Goal: Use online tool/utility: Utilize a website feature to perform a specific function

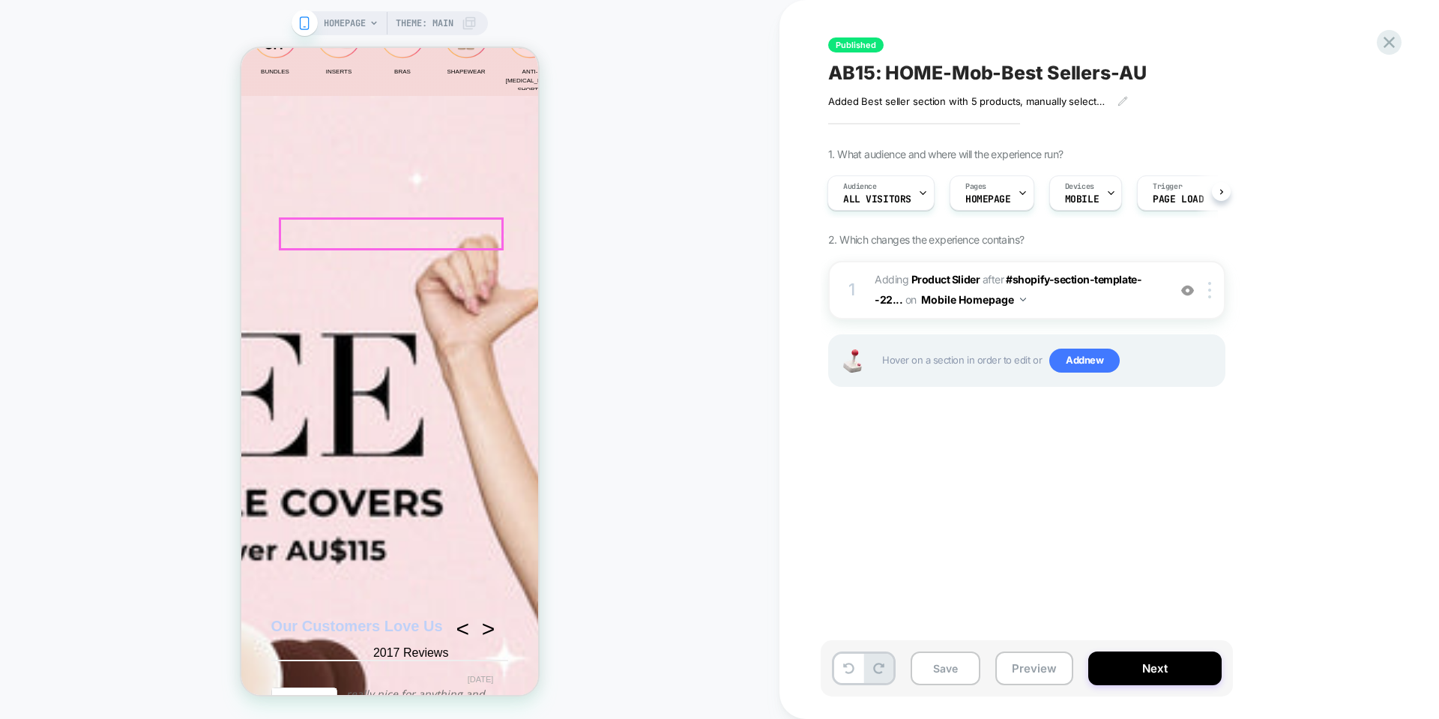
scroll to position [525, 0]
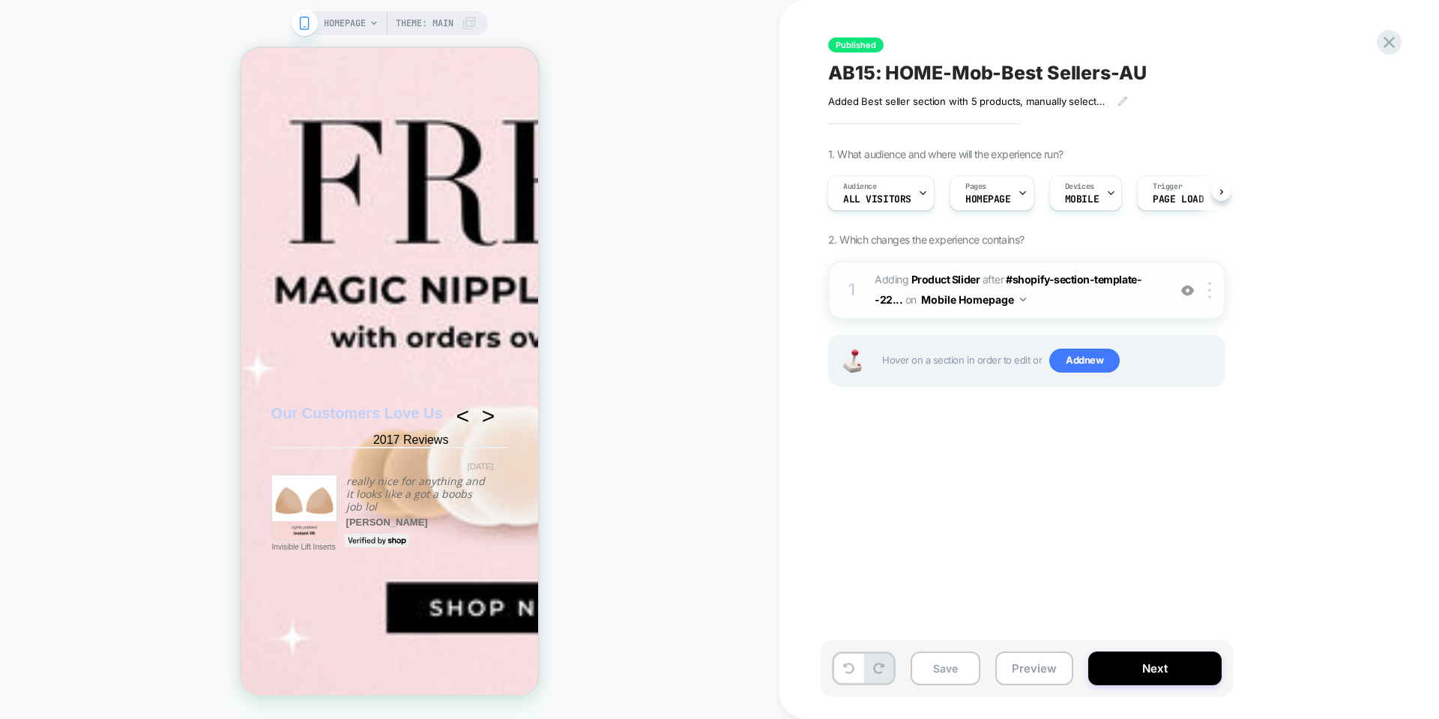
click at [1127, 302] on span "#_loomi_addon_1752203338009 Adding Product Slider AFTER #shopify-section-templa…" at bounding box center [1018, 290] width 286 height 40
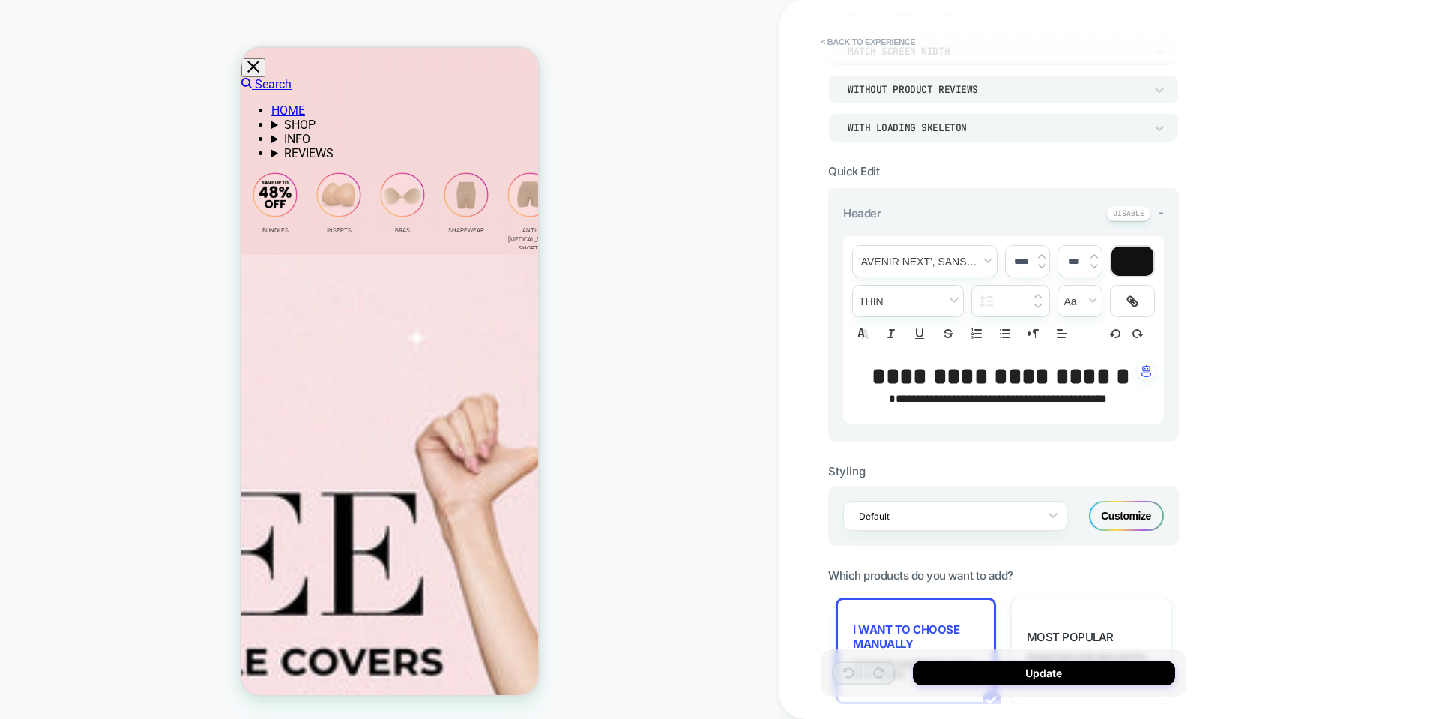
scroll to position [0, 0]
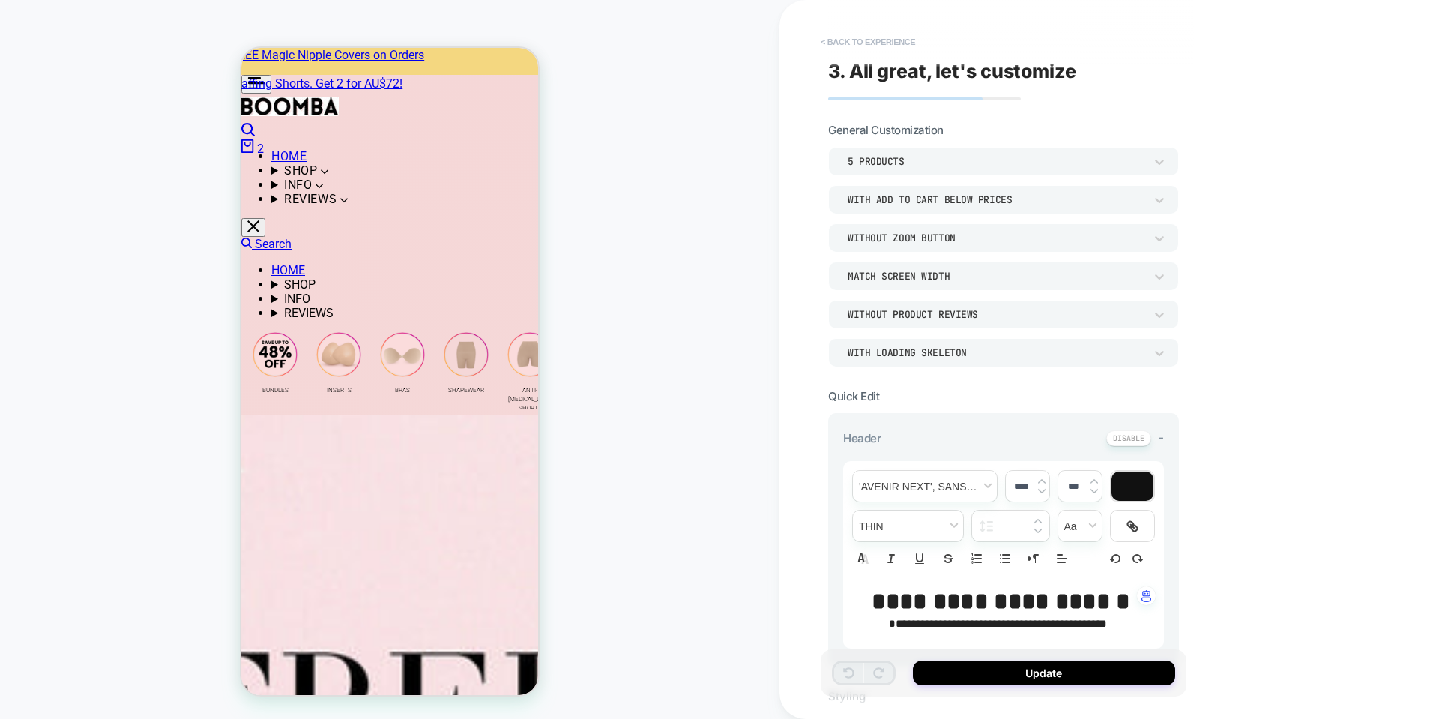
scroll to position [150, 0]
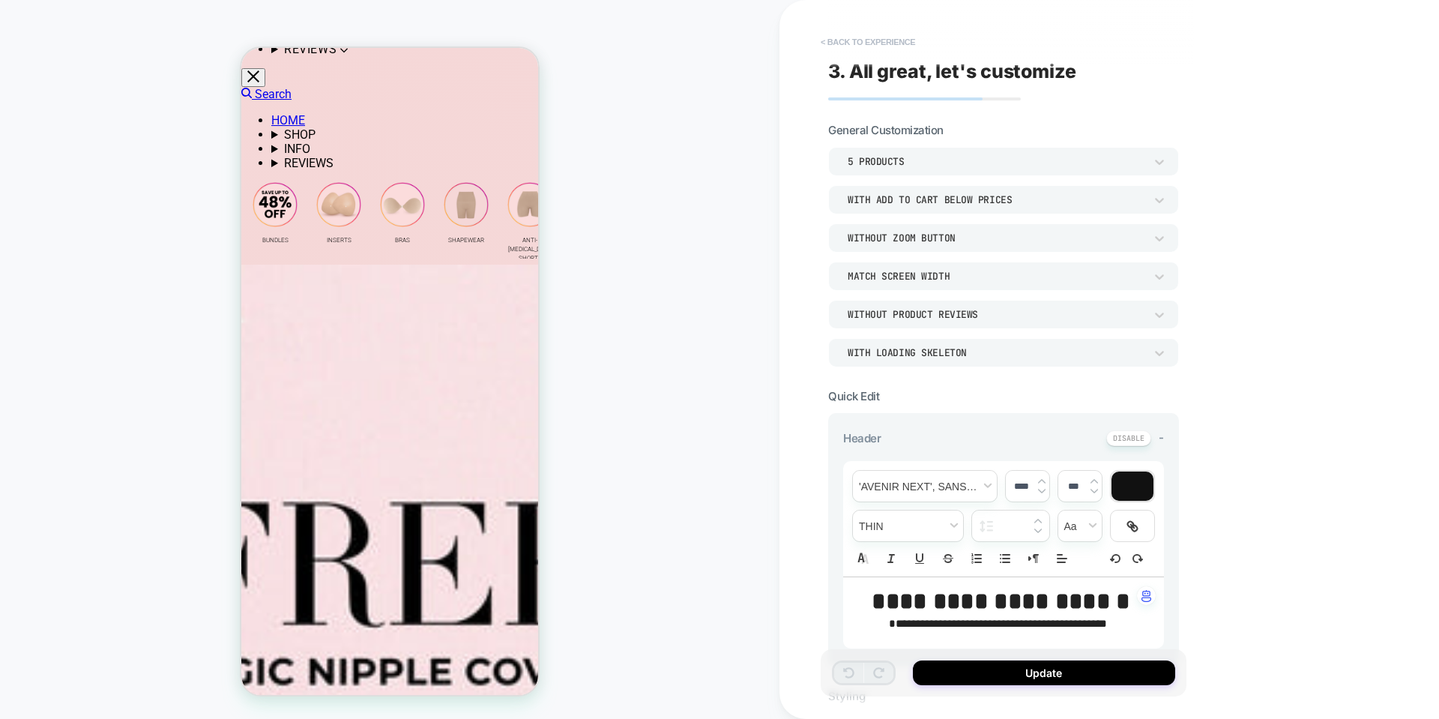
click at [869, 41] on button "< Back to experience" at bounding box center [867, 42] width 109 height 24
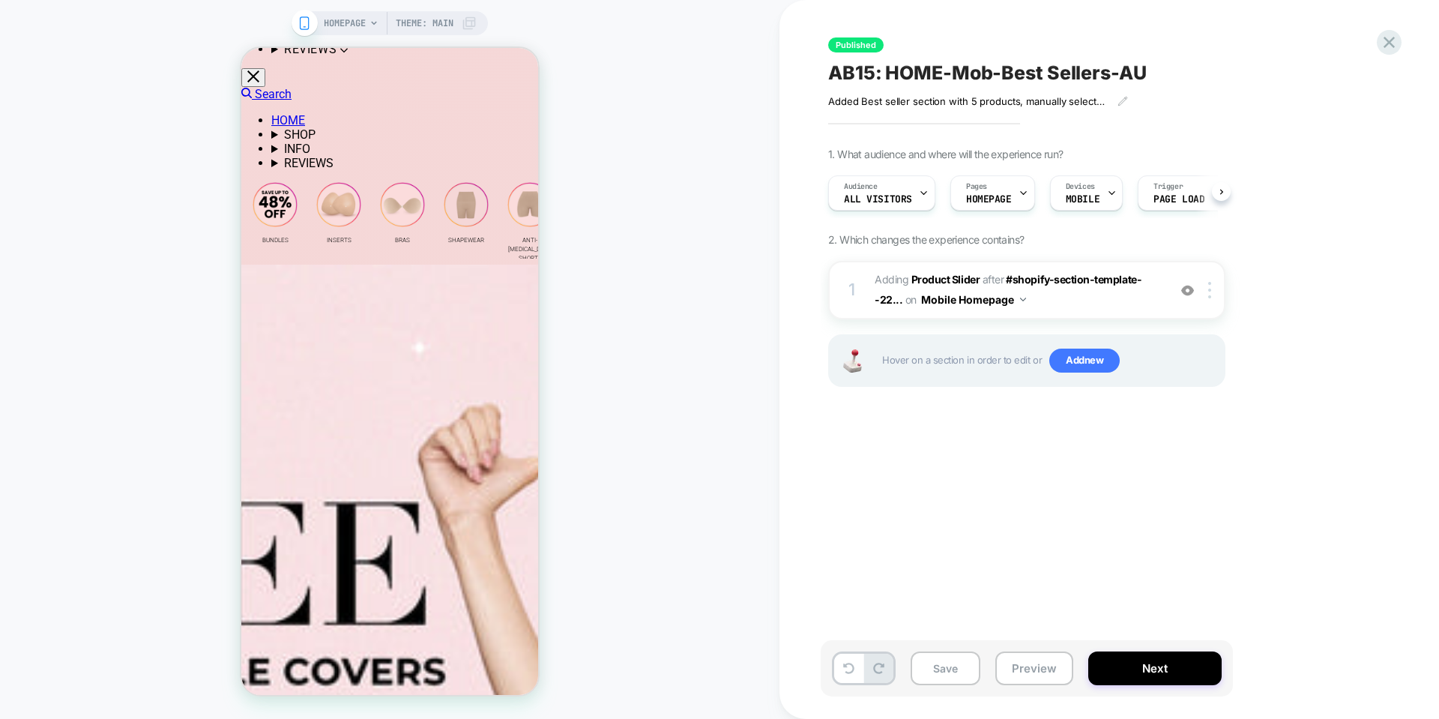
scroll to position [0, 1]
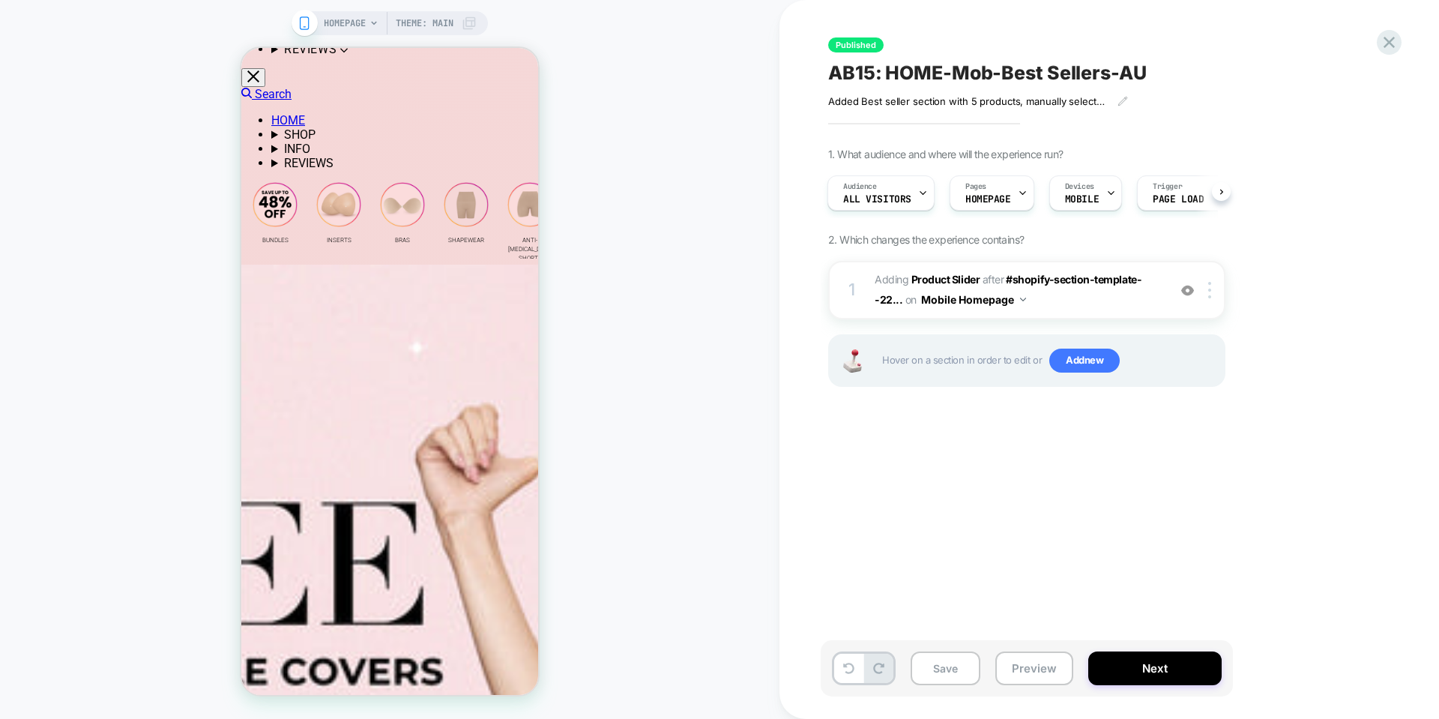
click at [363, 25] on span "HOMEPAGE" at bounding box center [345, 23] width 42 height 24
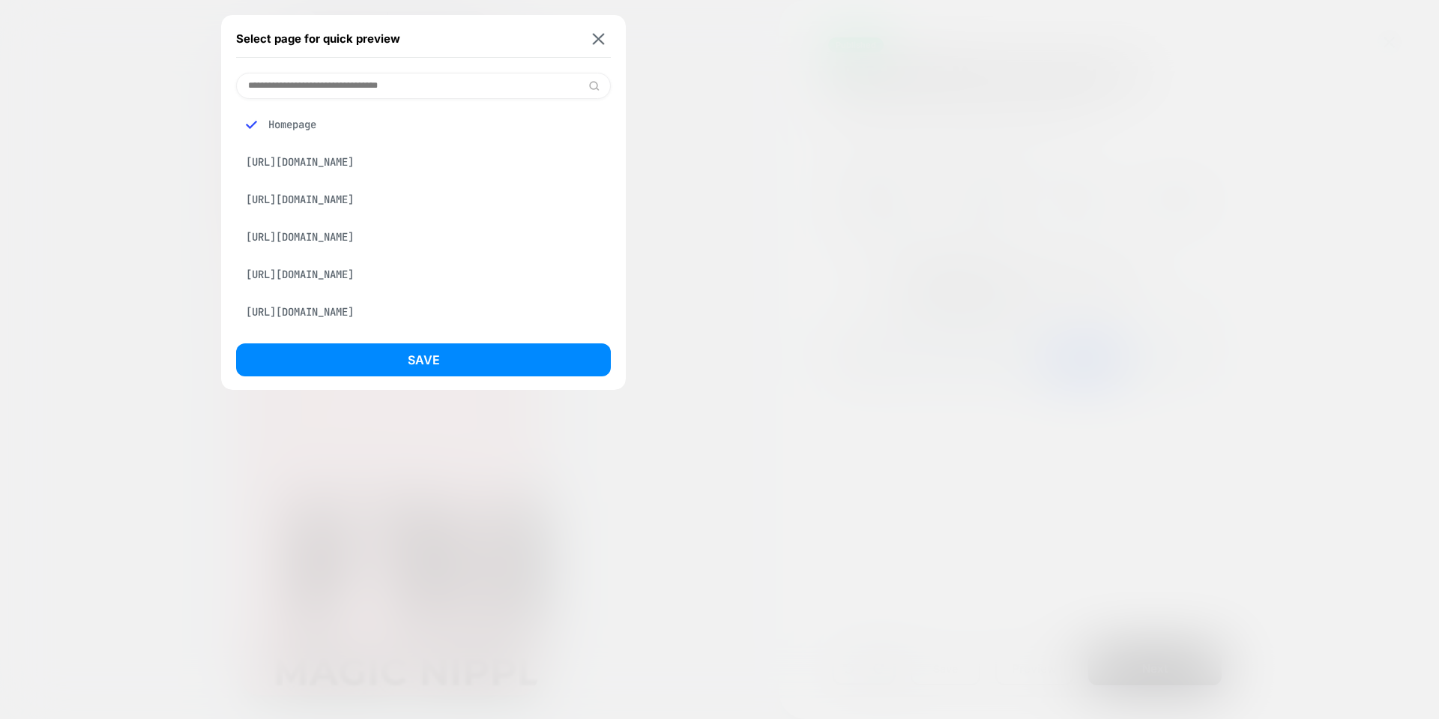
click at [782, 121] on div at bounding box center [719, 359] width 1439 height 719
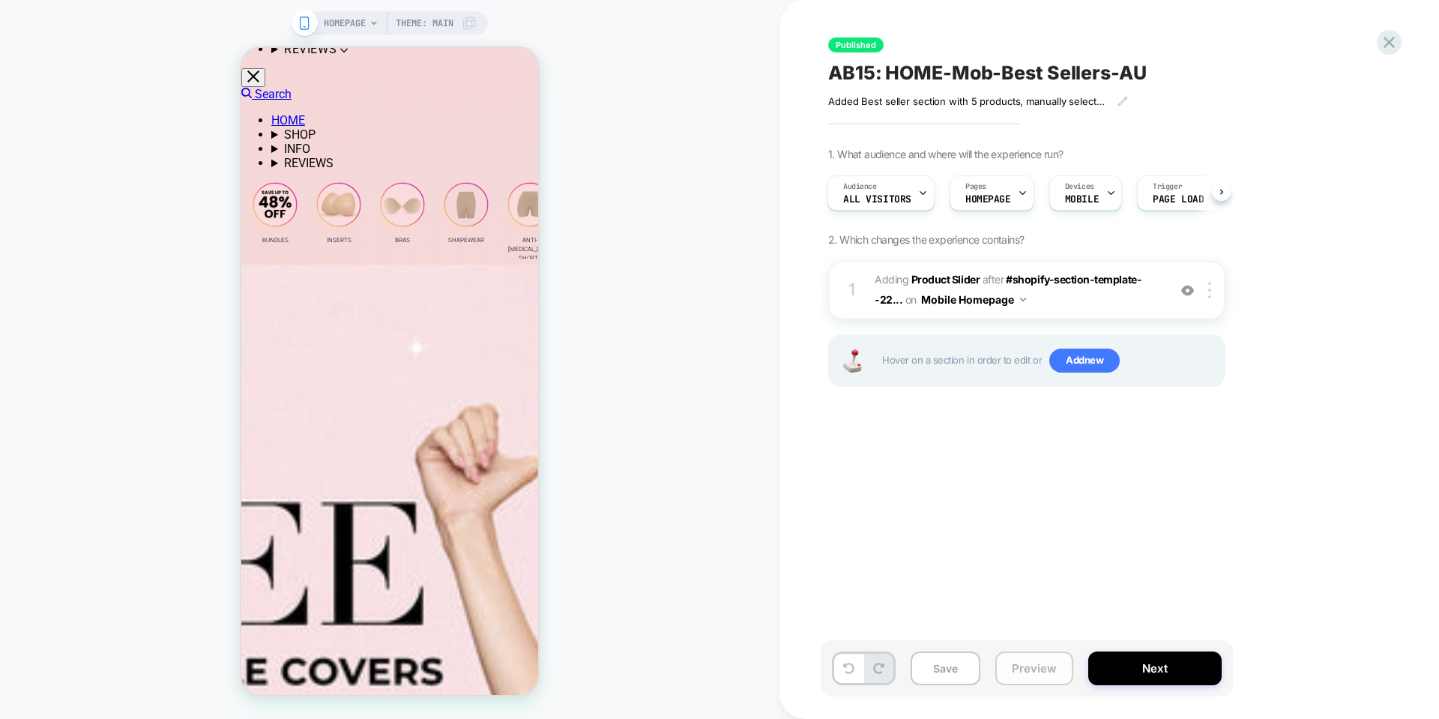
click at [1019, 670] on button "Preview" at bounding box center [1034, 668] width 78 height 34
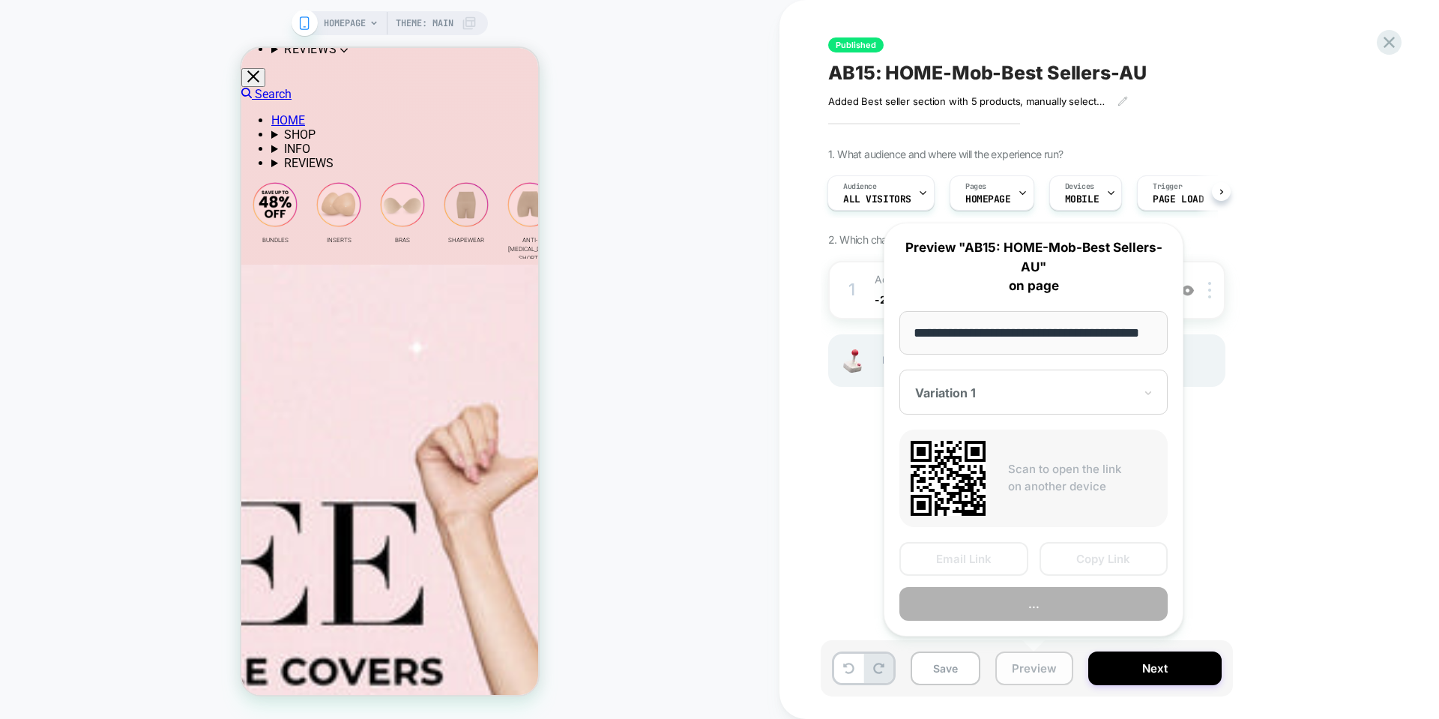
scroll to position [0, 48]
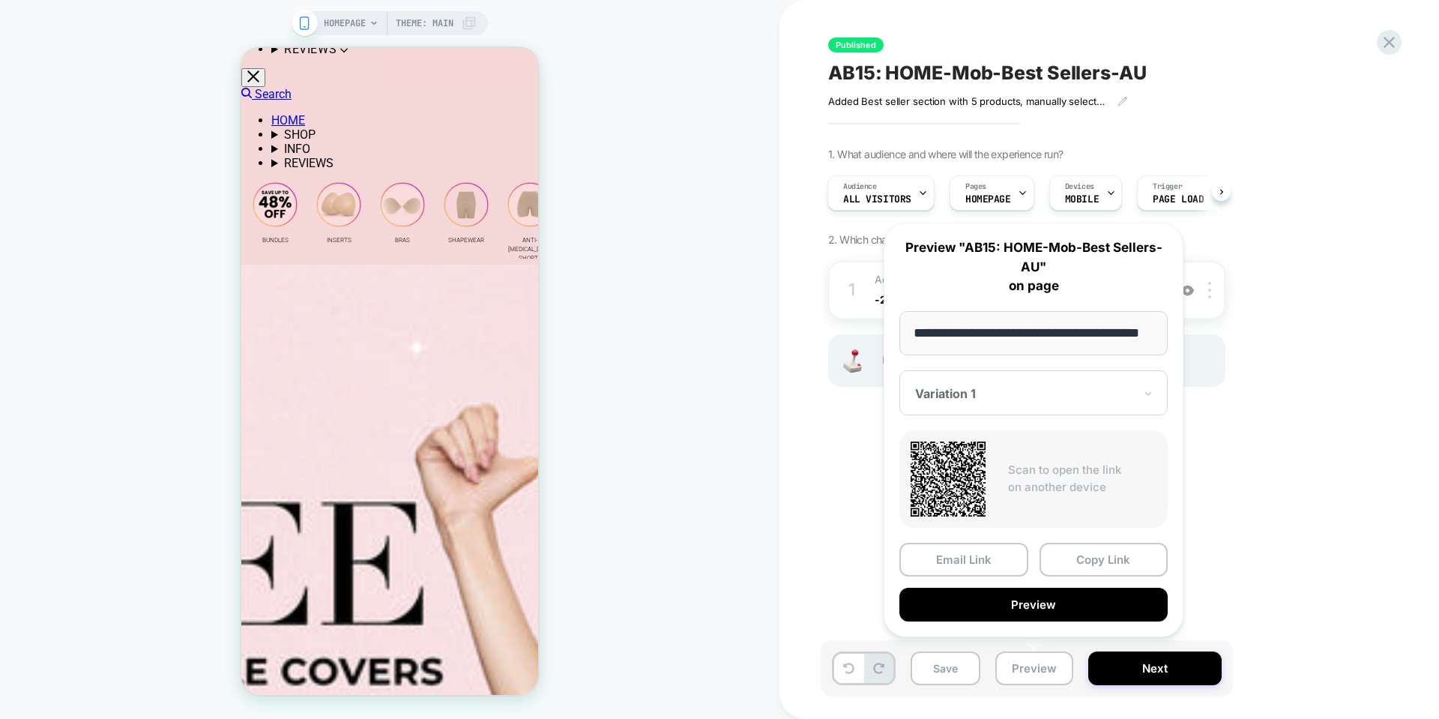
click at [797, 531] on div "Published AB15: HOME-Mob-Best Sellers-AU Added Best seller section with 5 produ…" at bounding box center [1108, 359] width 659 height 719
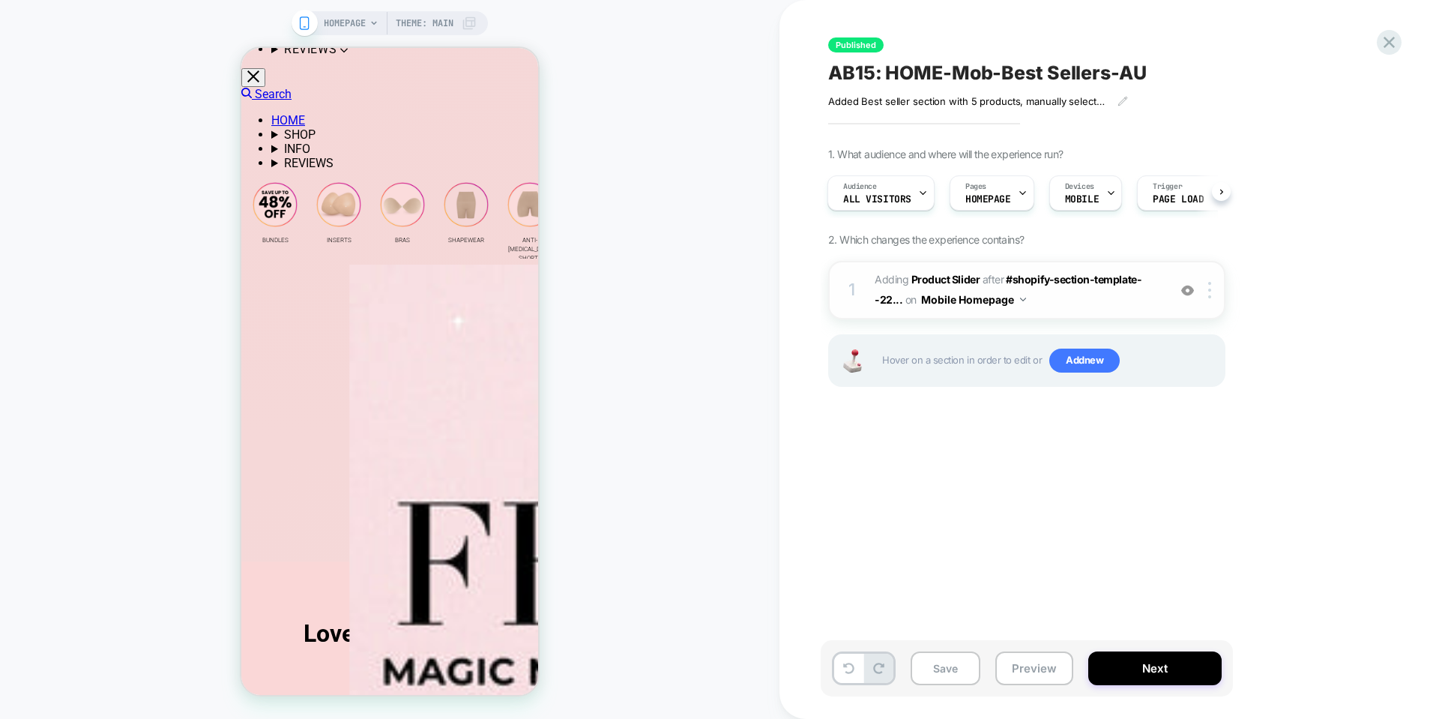
click at [1068, 309] on span "#_loomi_addon_1752203338009 Adding Product Slider AFTER #shopify-section-templa…" at bounding box center [1018, 290] width 286 height 40
